Goal: Transaction & Acquisition: Purchase product/service

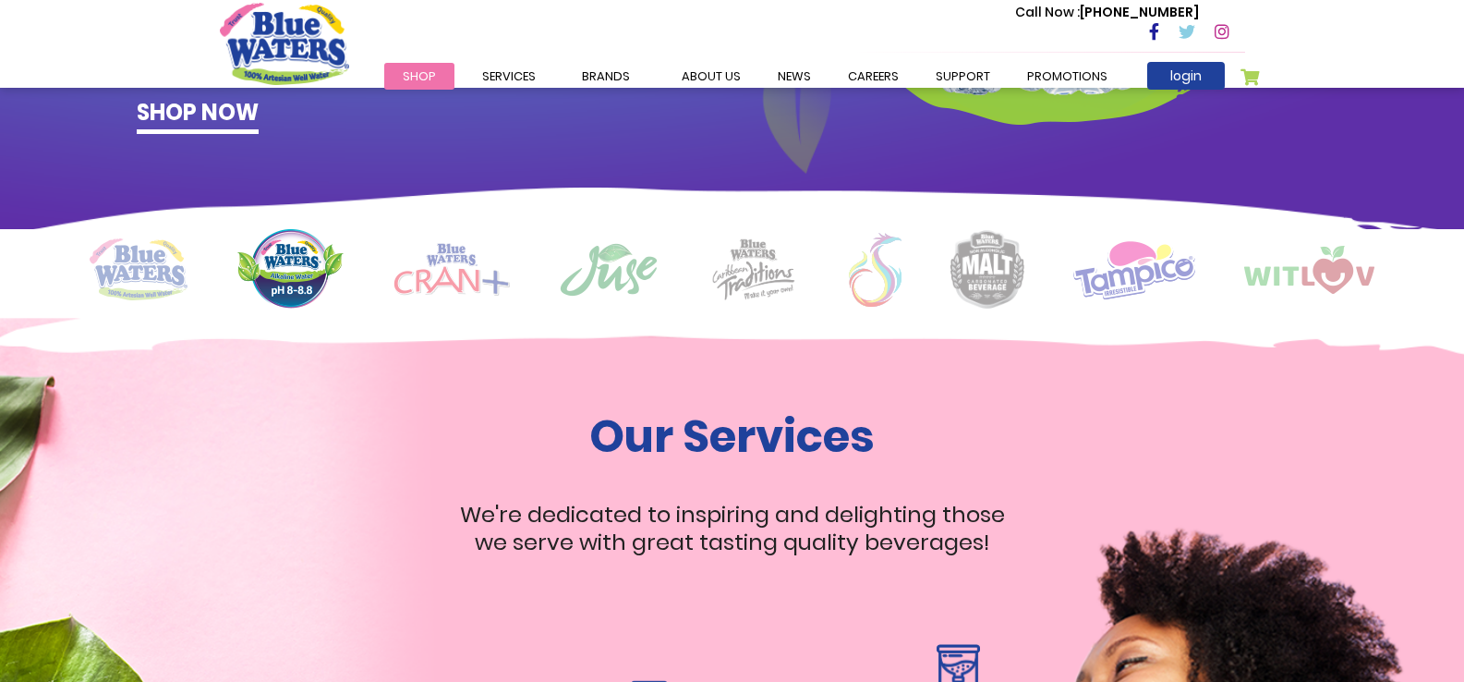
scroll to position [1478, 0]
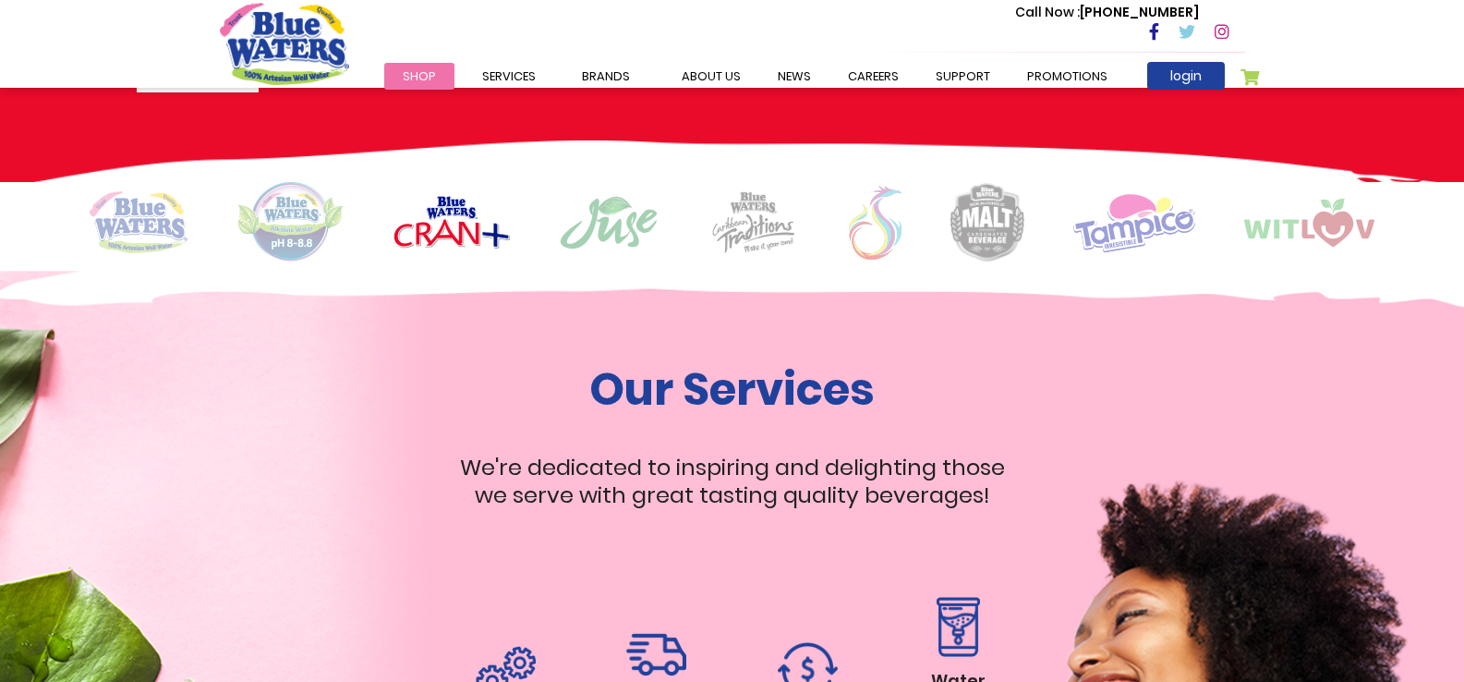
click at [139, 231] on img at bounding box center [139, 222] width 98 height 62
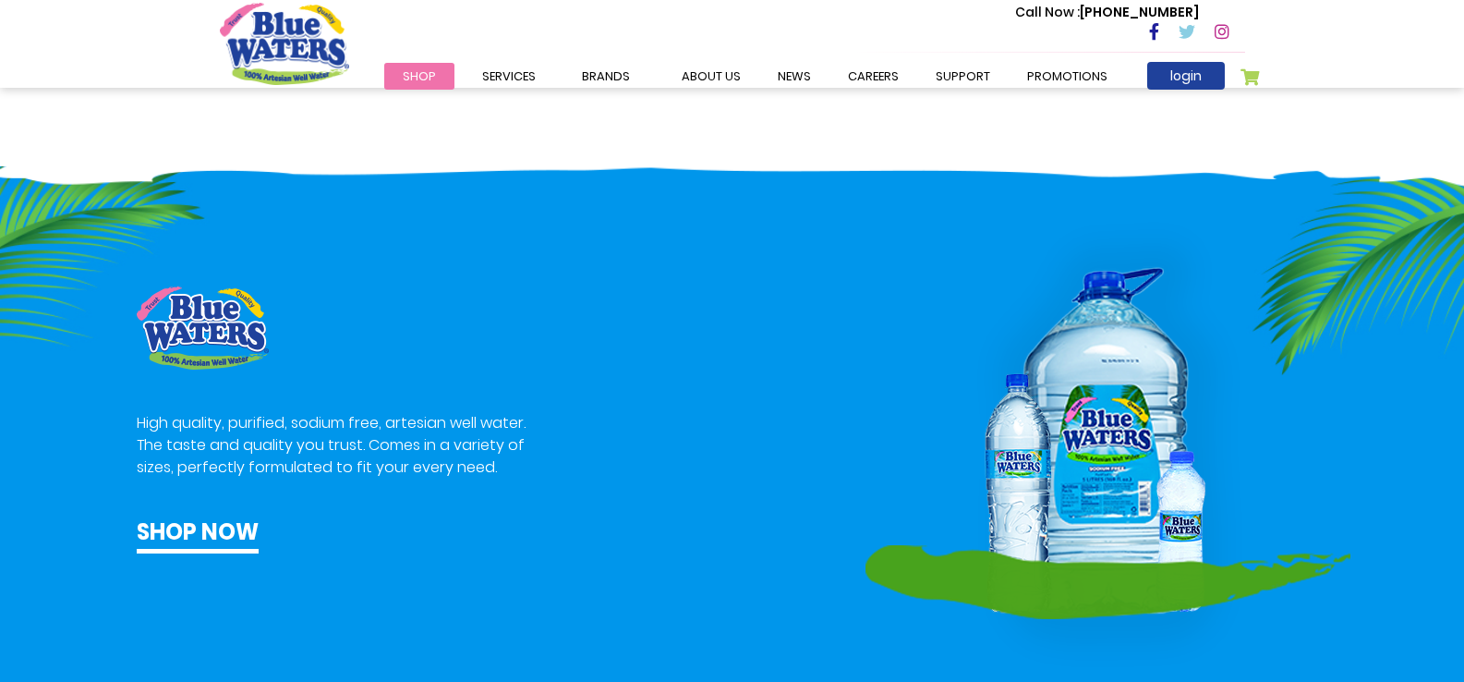
scroll to position [924, 0]
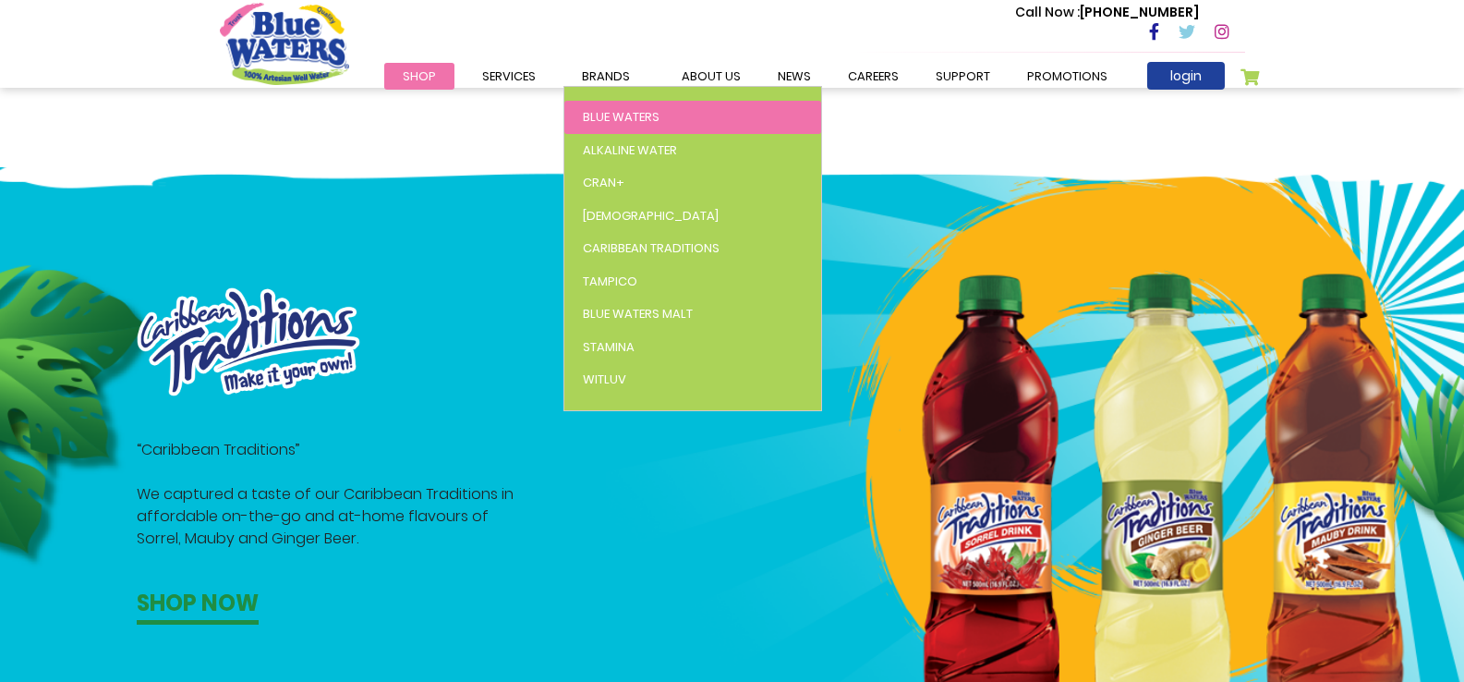
click at [611, 107] on link "Blue Waters" at bounding box center [692, 117] width 257 height 33
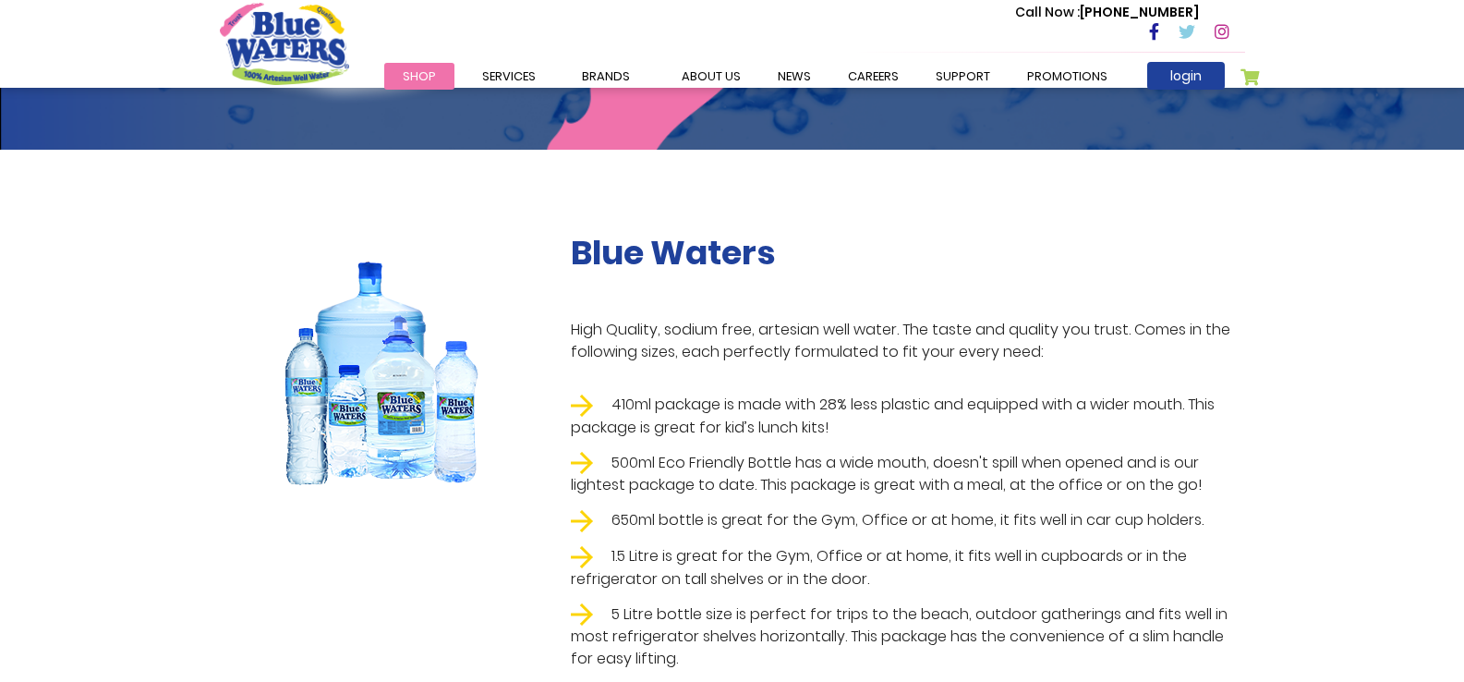
scroll to position [185, 0]
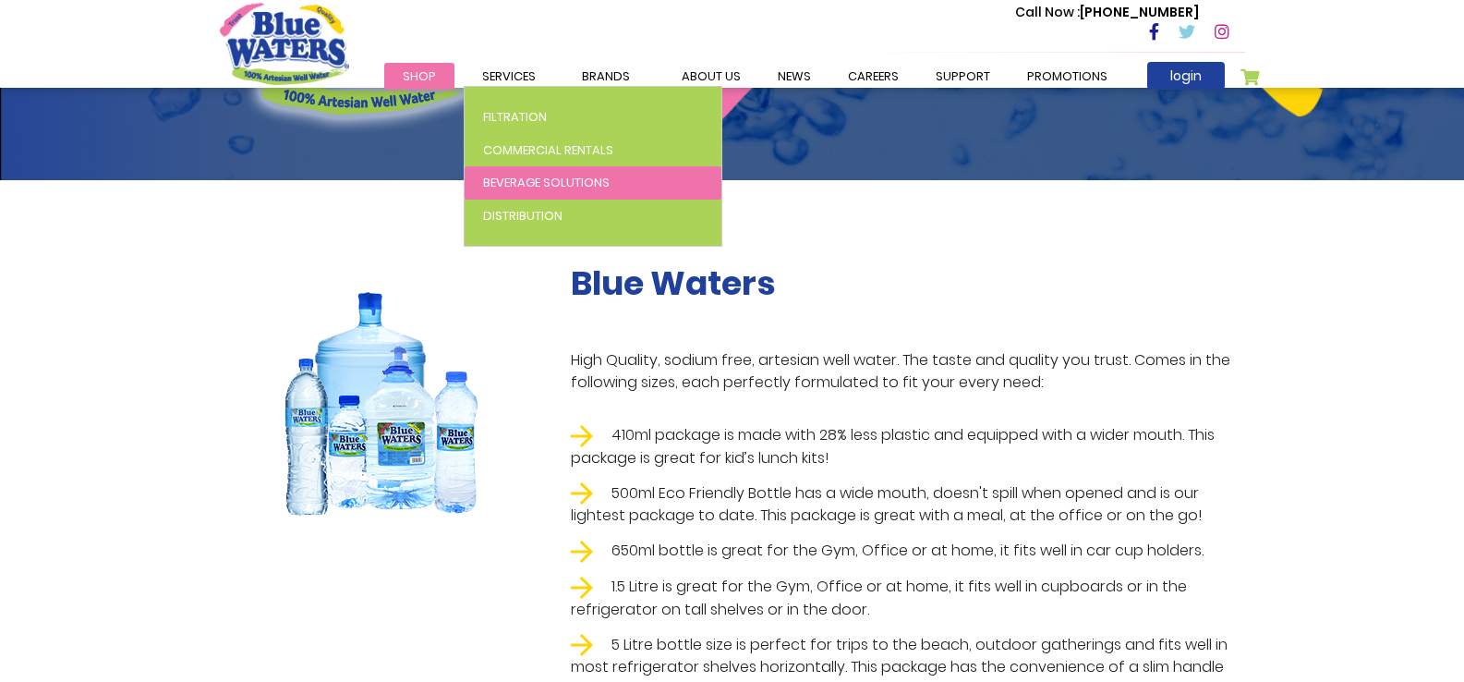
click at [522, 191] on link "Beverage Solutions" at bounding box center [593, 182] width 257 height 33
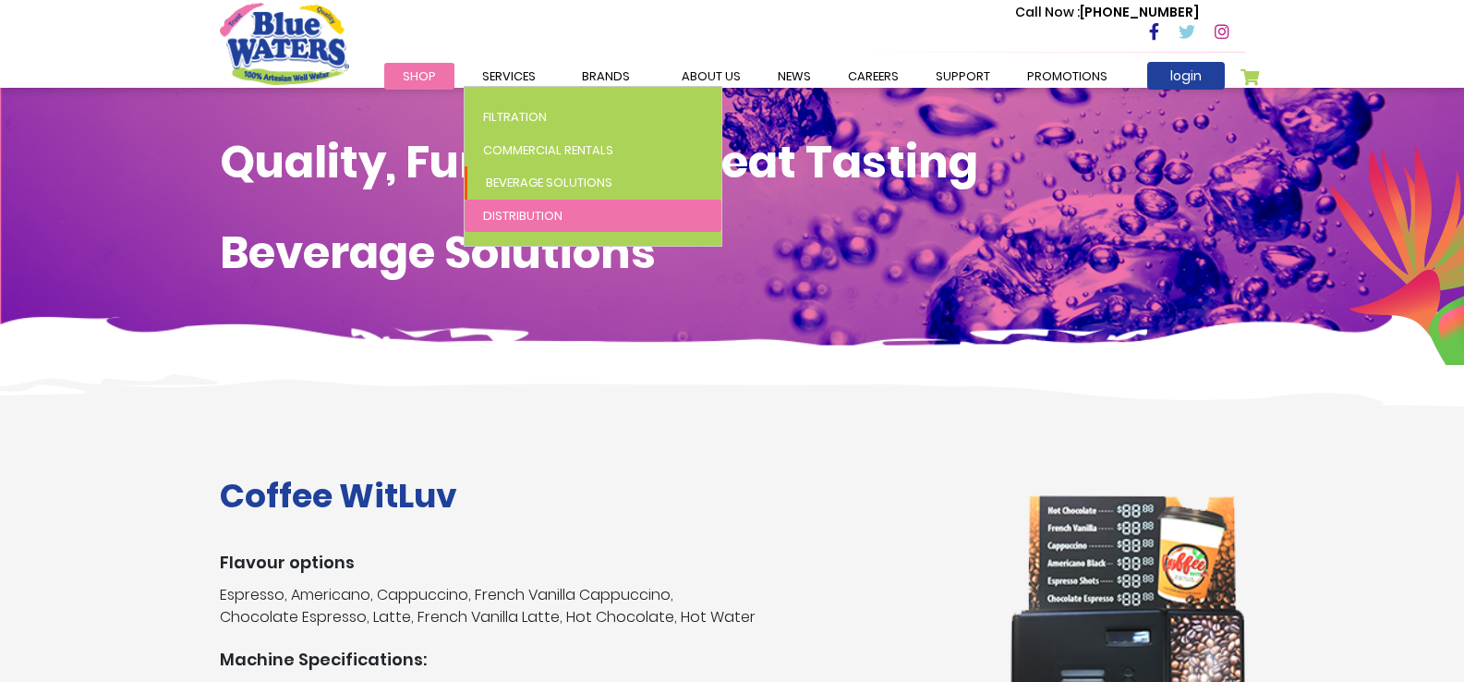
click at [531, 223] on span "Distribution" at bounding box center [522, 216] width 79 height 18
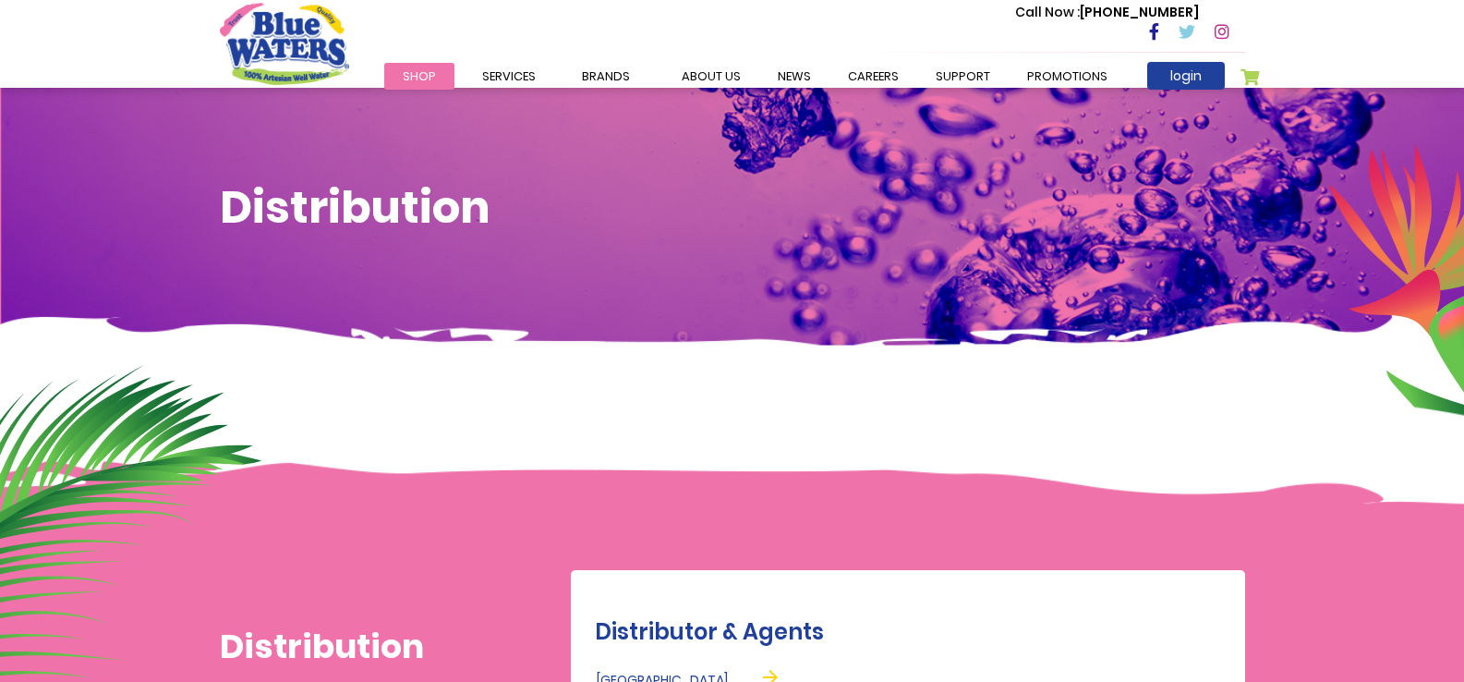
scroll to position [462, 0]
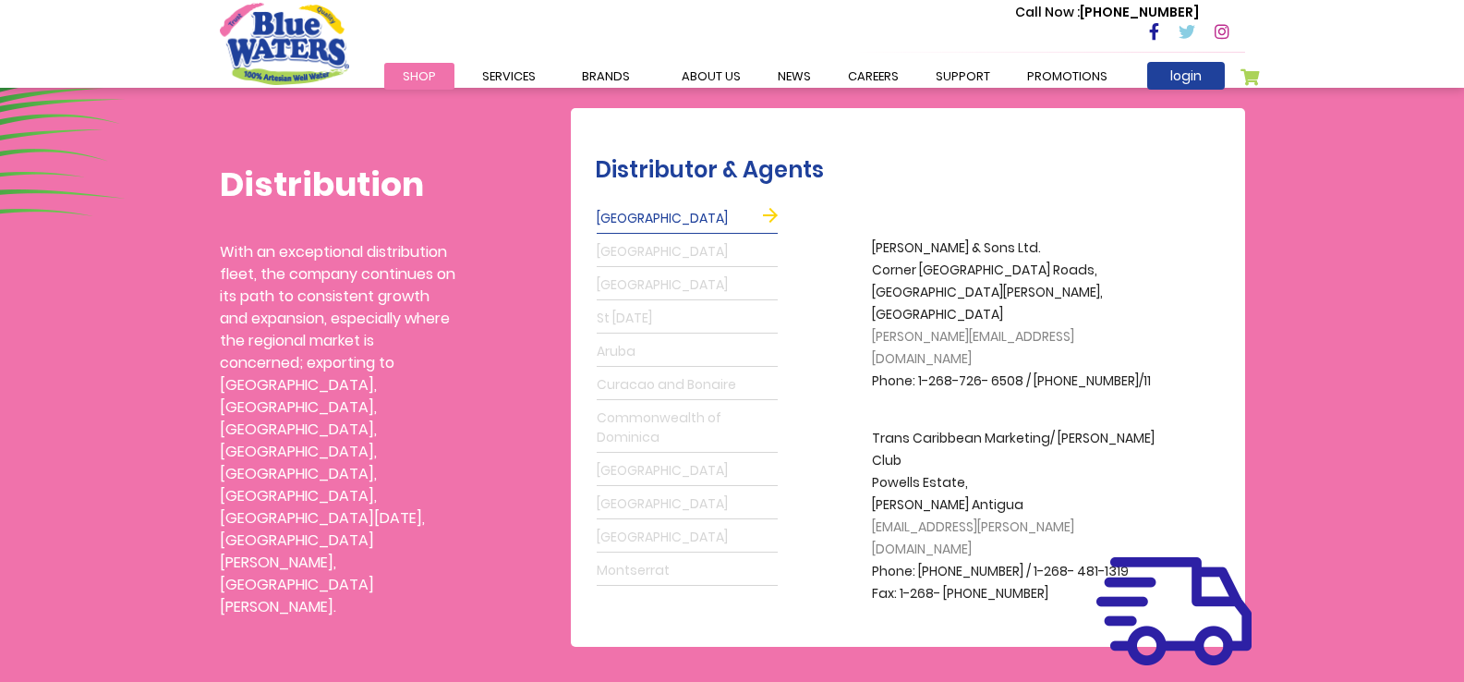
click at [454, 71] on li "Shop" at bounding box center [419, 76] width 70 height 22
click at [433, 70] on span "Shop" at bounding box center [419, 76] width 33 height 18
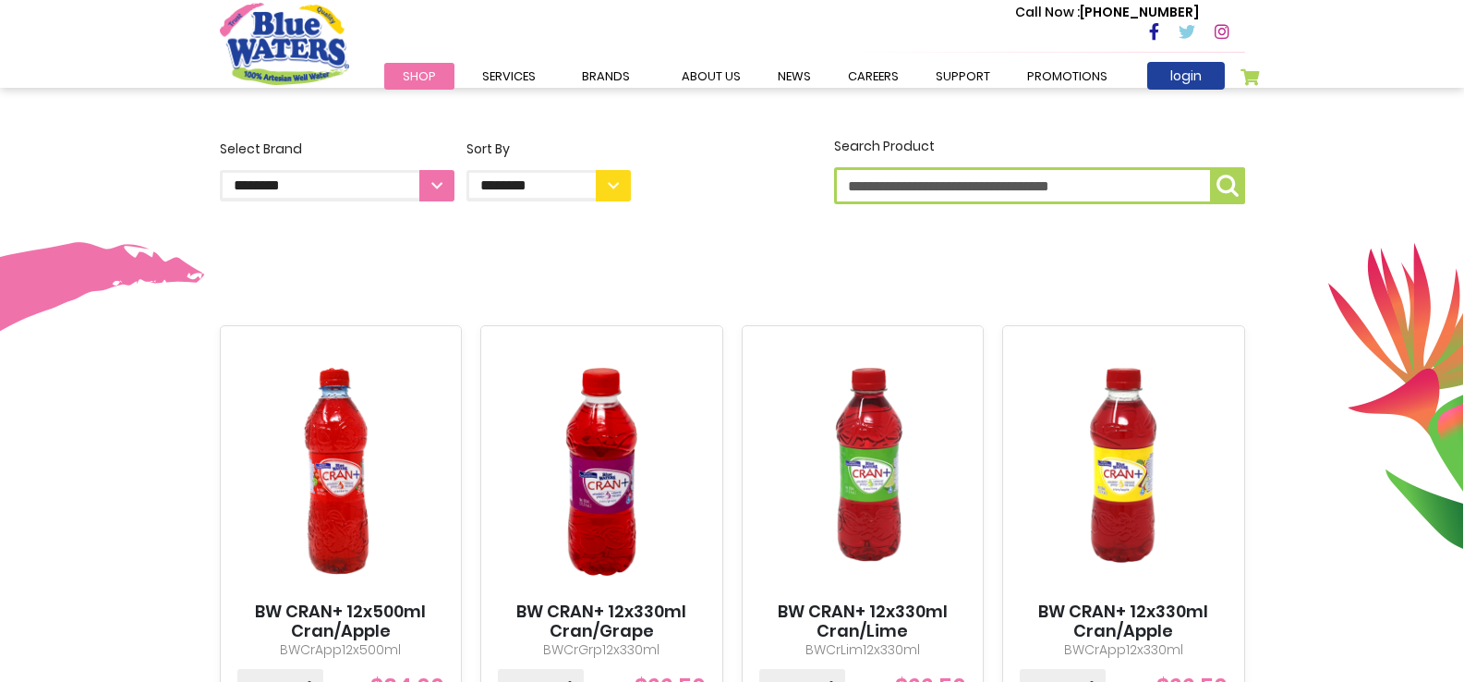
scroll to position [462, 0]
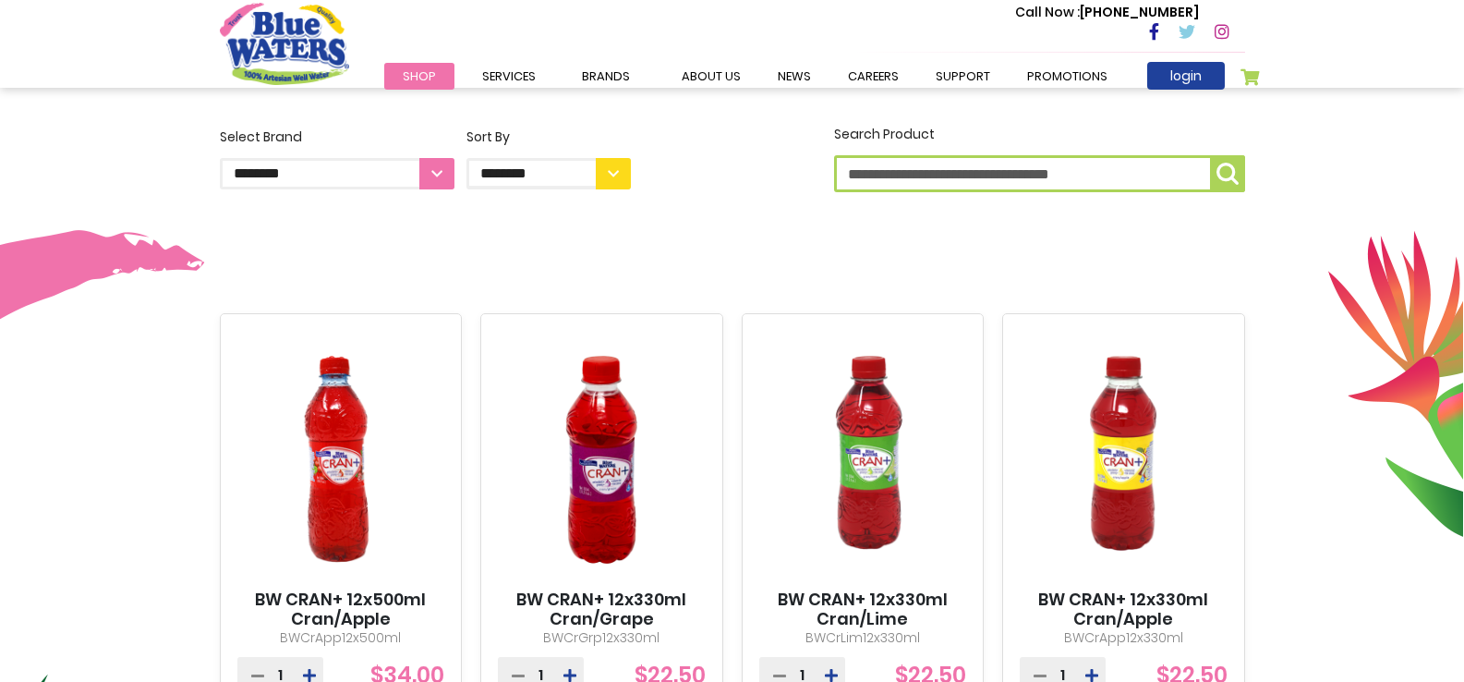
click at [430, 179] on select "**********" at bounding box center [337, 173] width 235 height 31
select select "**********"
click at [220, 158] on select "**********" at bounding box center [337, 173] width 235 height 31
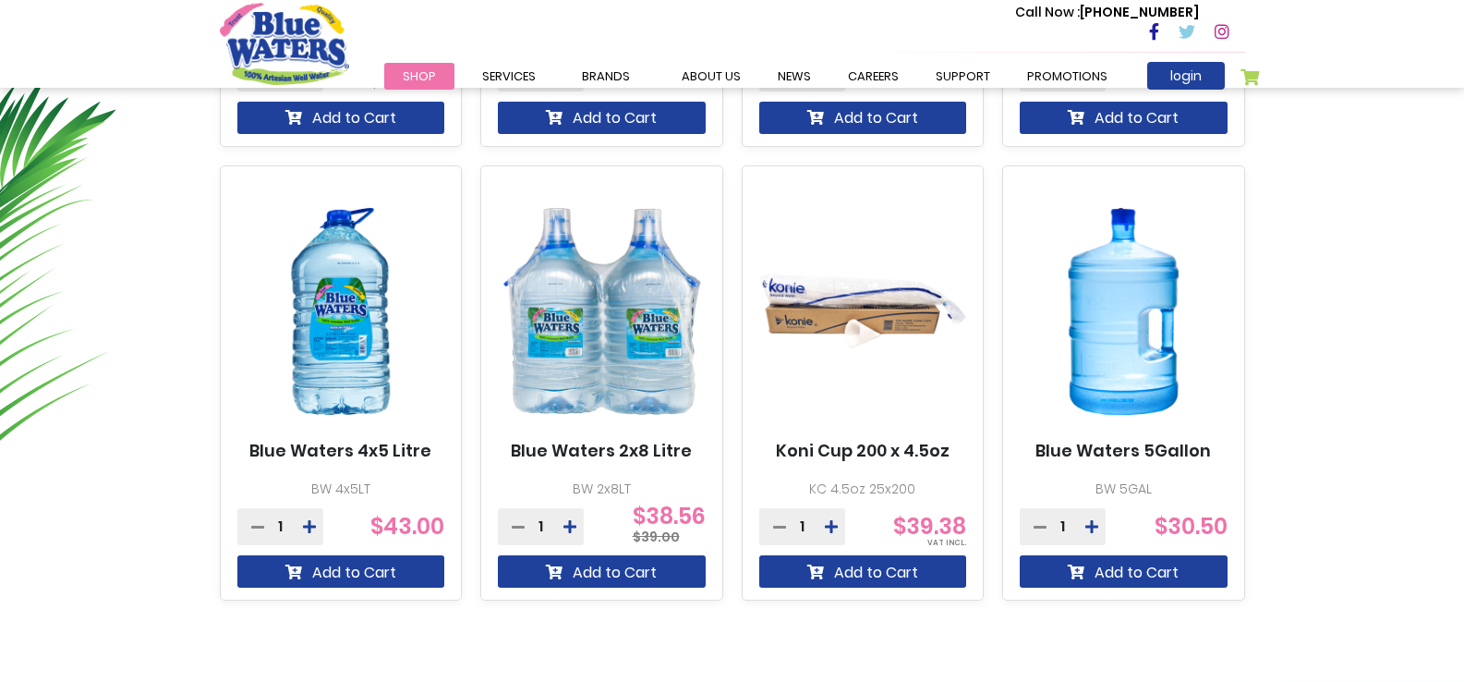
scroll to position [1201, 0]
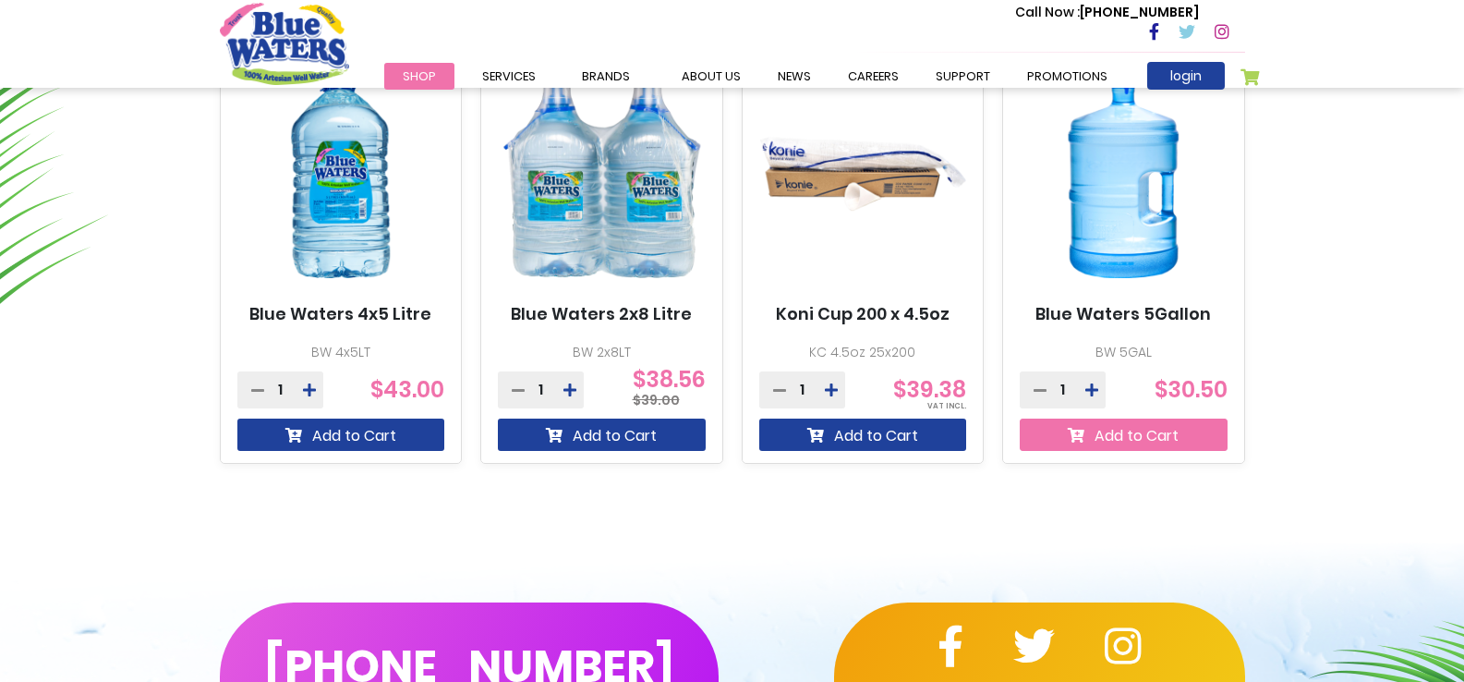
click at [1146, 439] on button "Add to Cart" at bounding box center [1124, 434] width 208 height 32
